Goal: Task Accomplishment & Management: Manage account settings

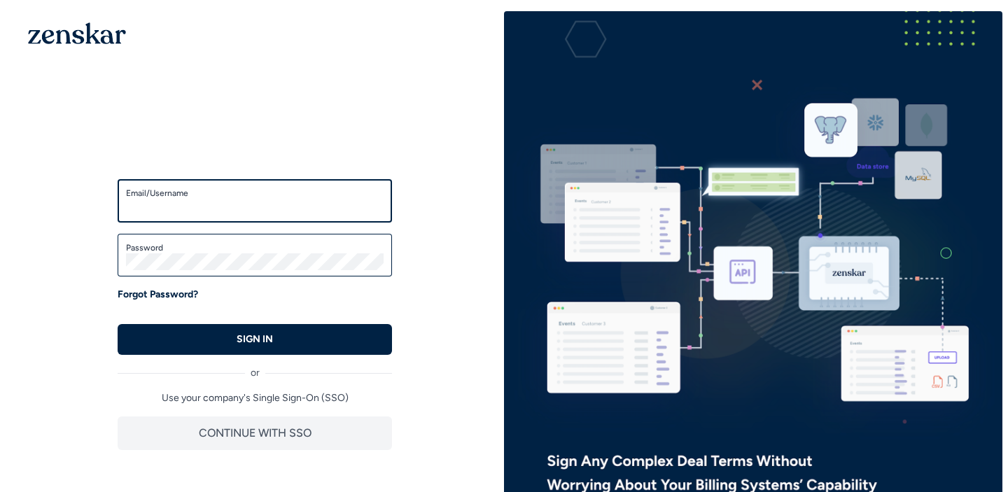
type input "**********"
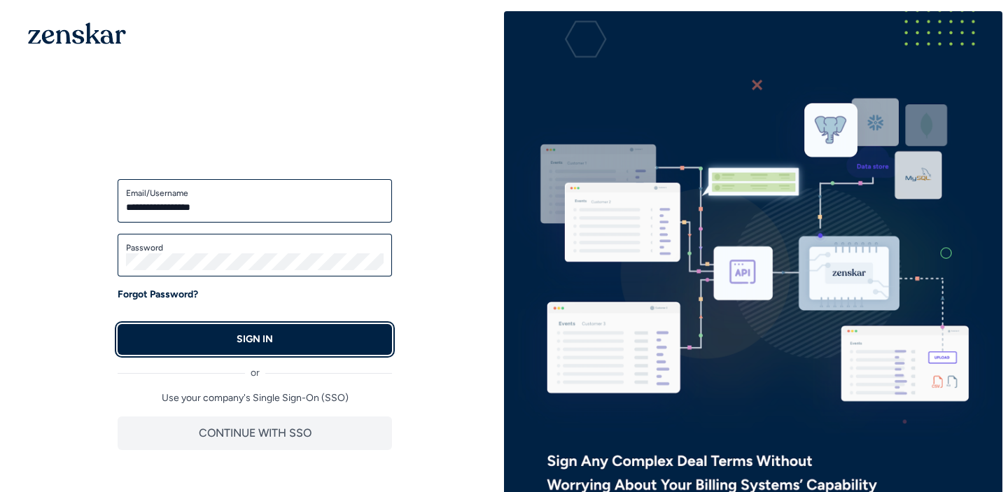
click at [323, 332] on button "SIGN IN" at bounding box center [255, 339] width 274 height 31
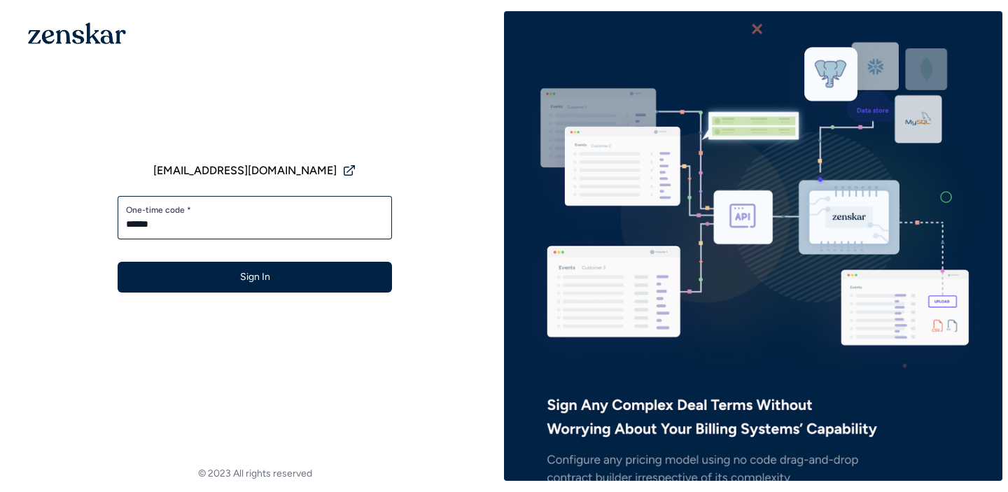
type input "******"
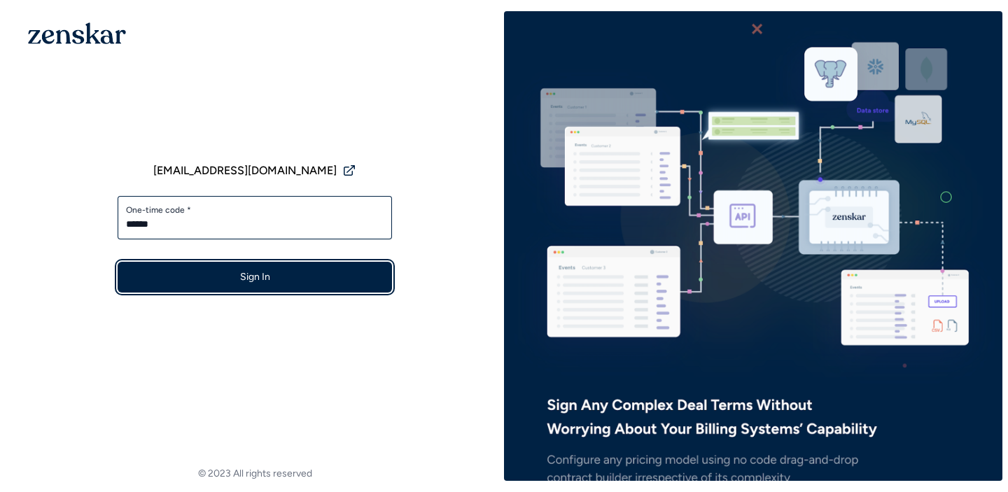
click at [258, 274] on button "Sign In" at bounding box center [255, 277] width 274 height 31
